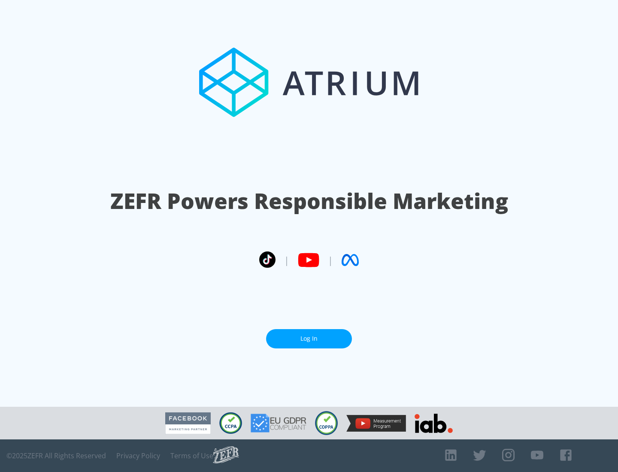
click at [309, 338] on link "Log In" at bounding box center [309, 338] width 86 height 19
